Goal: Task Accomplishment & Management: Use online tool/utility

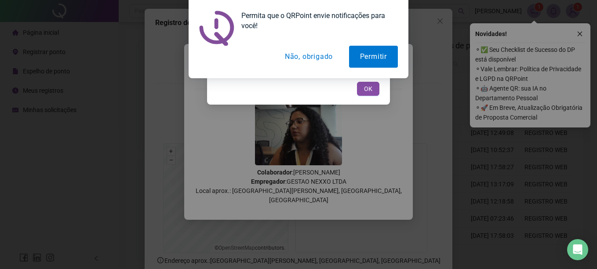
scroll to position [55, 0]
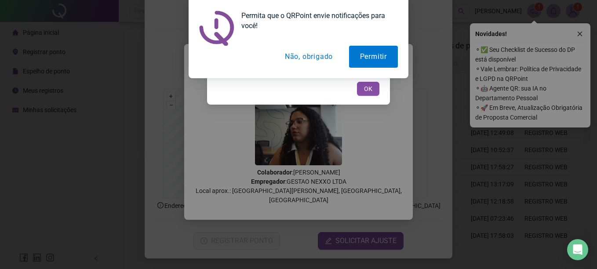
drag, startPoint x: 315, startPoint y: 40, endPoint x: 307, endPoint y: 57, distance: 18.5
click at [315, 40] on div at bounding box center [298, 28] width 199 height 35
click at [307, 57] on button "Não, obrigado" at bounding box center [309, 57] width 70 height 22
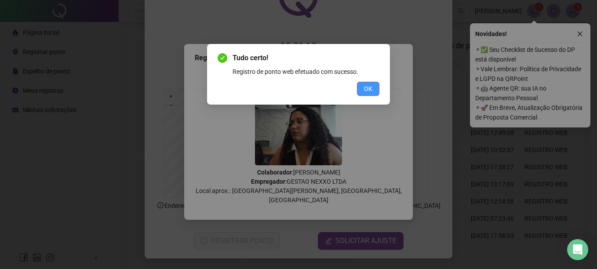
click at [369, 83] on button "OK" at bounding box center [368, 89] width 22 height 14
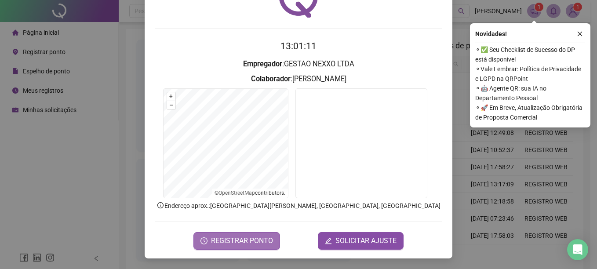
click at [259, 243] on span "REGISTRAR PONTO" at bounding box center [242, 241] width 62 height 11
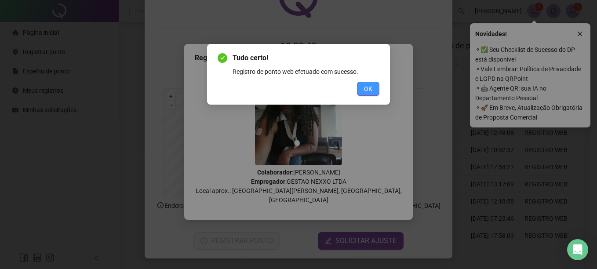
click at [364, 86] on button "OK" at bounding box center [368, 89] width 22 height 14
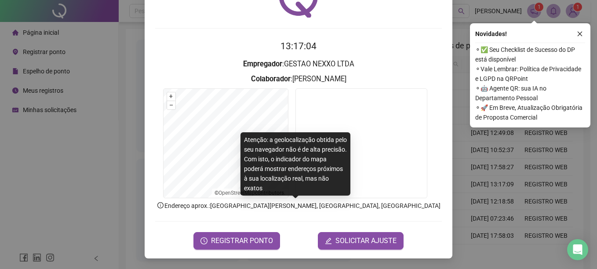
click at [397, 213] on form "13:17:04 Empregador : GESTAO NEXXO LTDA Colaborador : [PERSON_NAME] + – ⇧ › © O…" at bounding box center [298, 144] width 287 height 210
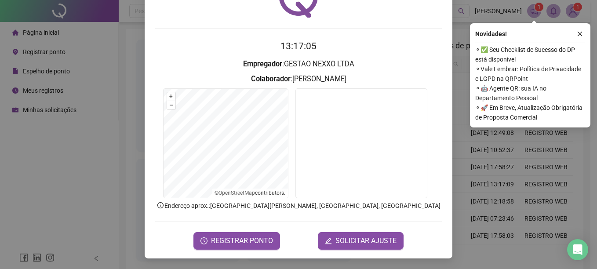
click at [397, 214] on form "13:17:05 Empregador : GESTAO NEXXO LTDA Colaborador : [PERSON_NAME] + – ⇧ › © O…" at bounding box center [298, 144] width 287 height 210
click at [397, 214] on form "13:17:06 Empregador : GESTAO NEXXO LTDA Colaborador : [PERSON_NAME] + – ⇧ › © O…" at bounding box center [298, 144] width 287 height 210
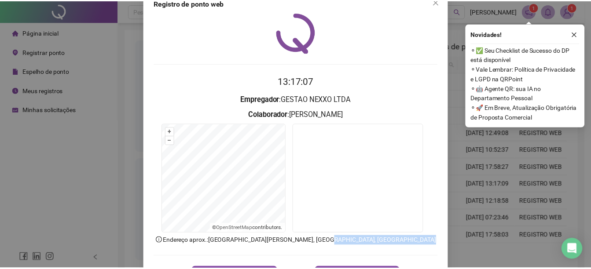
scroll to position [0, 0]
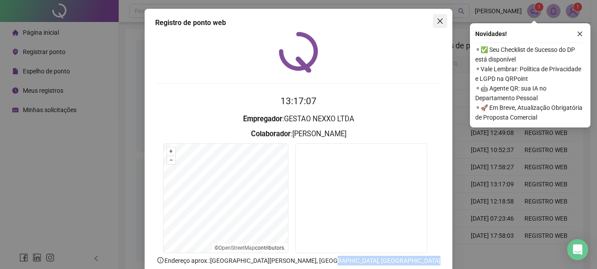
drag, startPoint x: 439, startPoint y: 19, endPoint x: 402, endPoint y: 1, distance: 42.1
click at [439, 20] on icon "close" at bounding box center [440, 21] width 7 height 7
